Goal: Find specific page/section: Find specific page/section

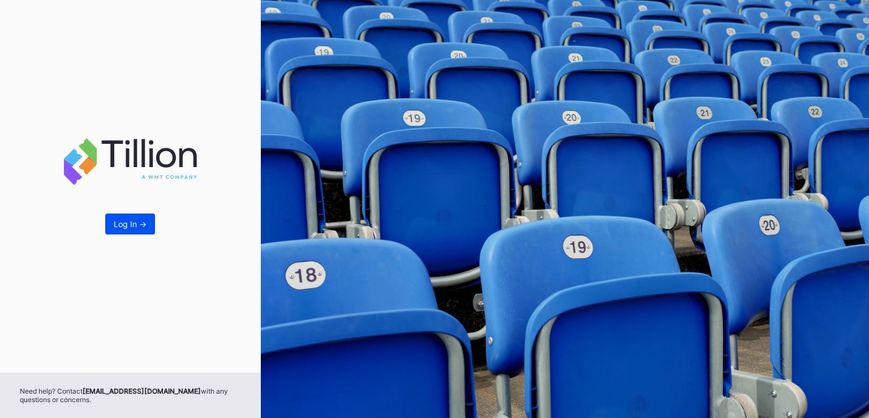
click at [120, 225] on div "Log In ->" at bounding box center [130, 224] width 33 height 10
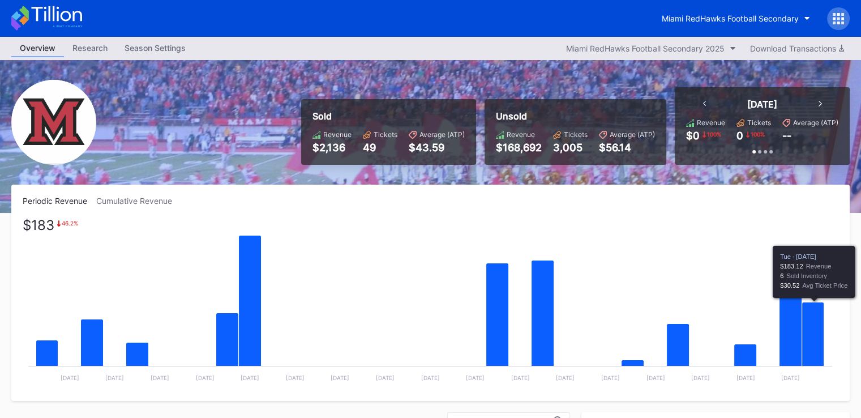
scroll to position [283, 0]
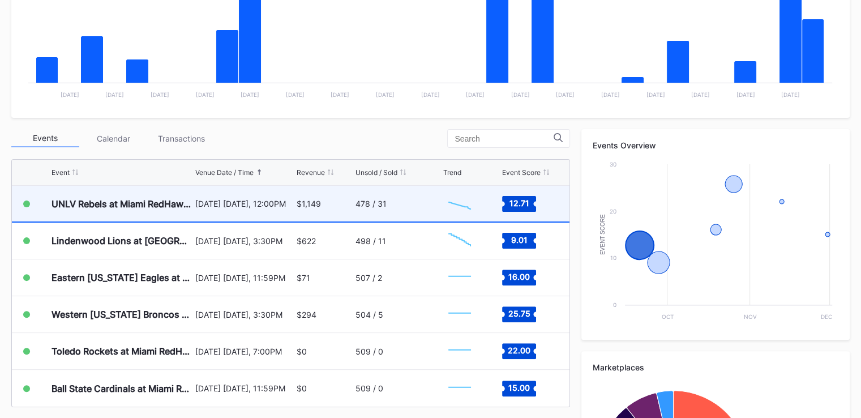
click at [355, 205] on div "UNLV Rebels at Miami RedHawks Football September 20 Saturday, 12:00PM $1,149 47…" at bounding box center [290, 204] width 557 height 37
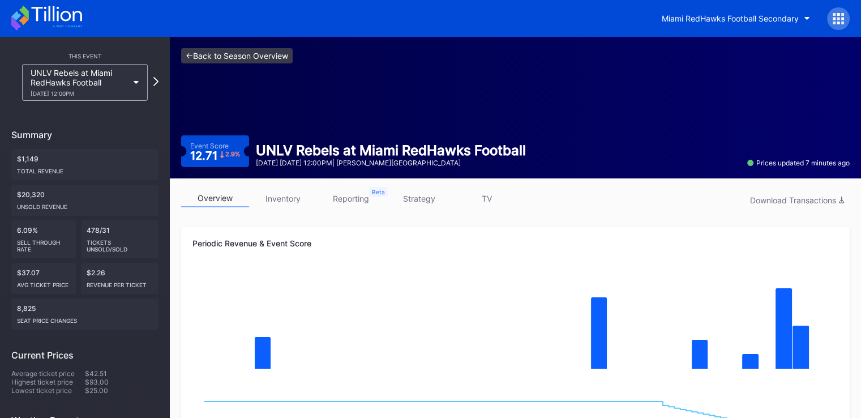
click at [194, 61] on link "<- Back to Season Overview" at bounding box center [236, 55] width 111 height 15
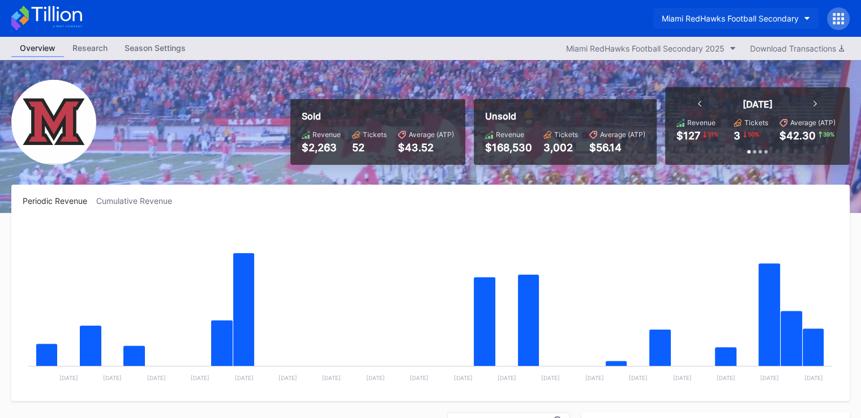
click at [697, 18] on div "Miami RedHawks Football Secondary" at bounding box center [729, 19] width 137 height 10
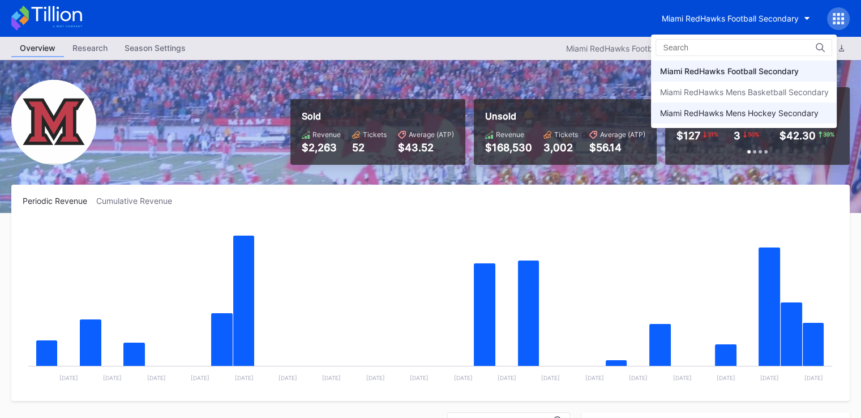
click at [685, 106] on div "Miami RedHawks Mens Hockey Secondary" at bounding box center [744, 112] width 186 height 21
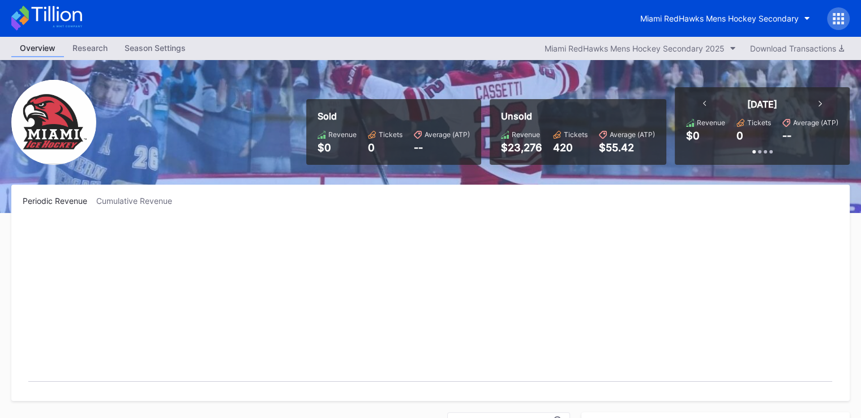
click at [683, 6] on div "Miami RedHawks Mens Hockey Secondary" at bounding box center [430, 18] width 861 height 37
click at [683, 14] on div "Miami RedHawks Mens Hockey Secondary" at bounding box center [719, 19] width 158 height 10
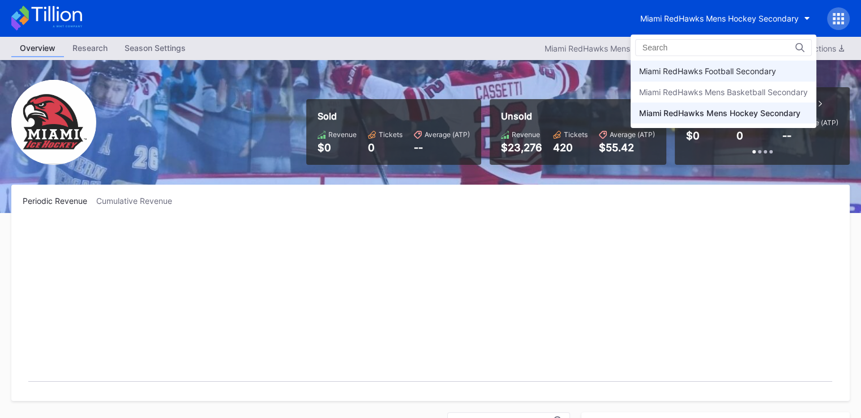
click at [688, 65] on div "Miami RedHawks Football Secondary" at bounding box center [723, 71] width 186 height 21
